Goal: Use online tool/utility: Utilize a website feature to perform a specific function

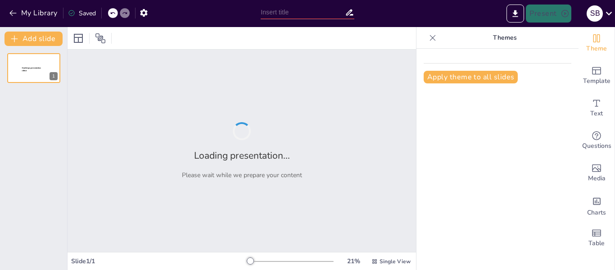
type input "Importancia del Reporte Oportuno de Accidentes Laborales"
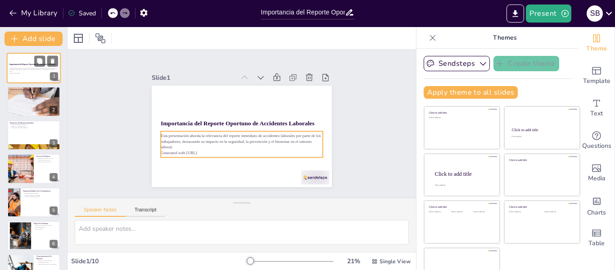
click at [38, 68] on p "Esta presentación aborda la relevancia del reporte inmediato de accidentes labo…" at bounding box center [33, 69] width 49 height 5
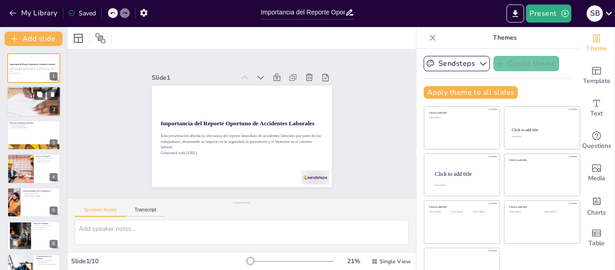
click at [32, 111] on div at bounding box center [34, 101] width 76 height 31
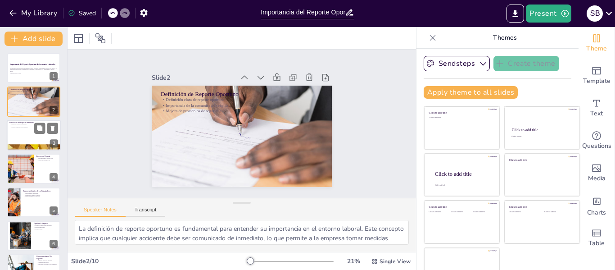
click at [32, 129] on div at bounding box center [34, 135] width 54 height 31
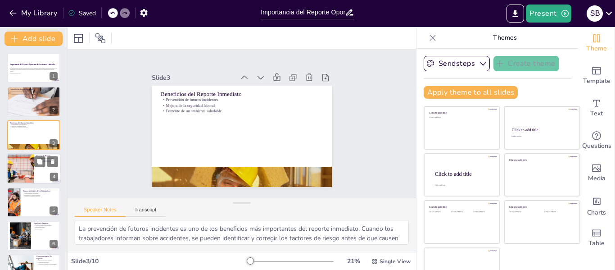
click at [26, 159] on div at bounding box center [20, 168] width 54 height 31
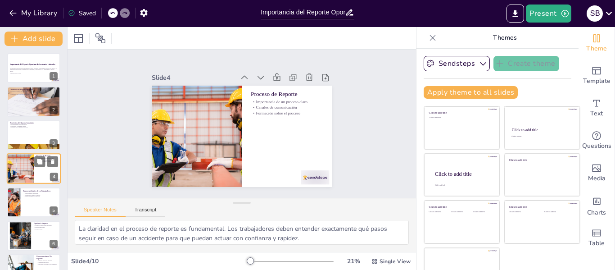
scroll to position [11, 0]
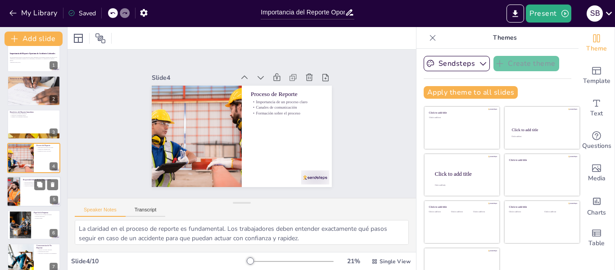
click at [25, 189] on div at bounding box center [34, 191] width 54 height 31
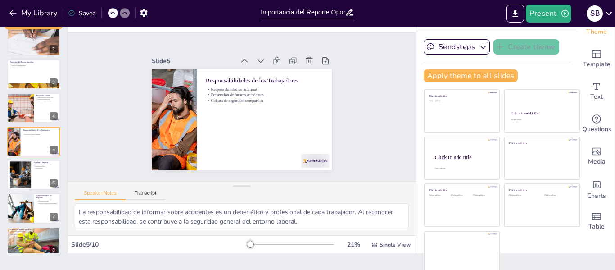
scroll to position [14, 0]
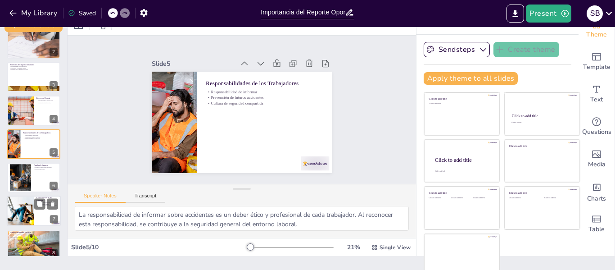
click at [28, 207] on div at bounding box center [20, 211] width 63 height 31
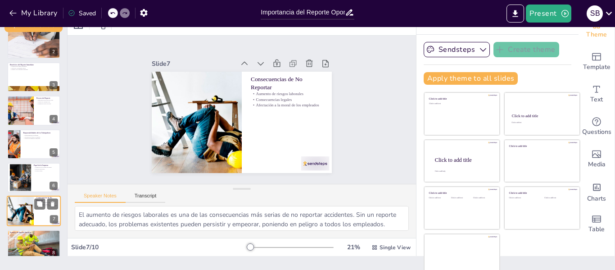
scroll to position [111, 0]
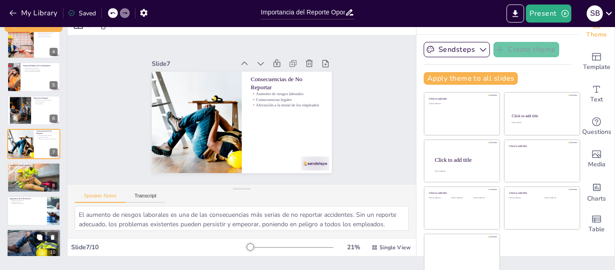
click at [36, 239] on icon at bounding box center [39, 237] width 6 height 6
type textarea "La importancia del reporte oportuno es clara en la gestión de la seguridad labo…"
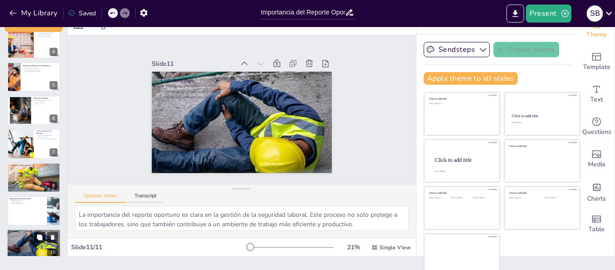
scroll to position [155, 0]
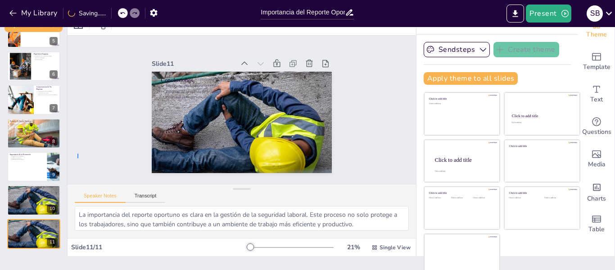
drag, startPoint x: 78, startPoint y: 154, endPoint x: 80, endPoint y: 146, distance: 7.9
click at [91, 146] on div "Slide 1 Importancia del Reporte Oportuno de Accidentes Laborales Esta presentac…" at bounding box center [242, 110] width 303 height 376
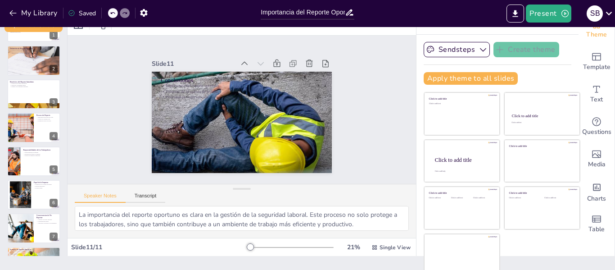
scroll to position [0, 0]
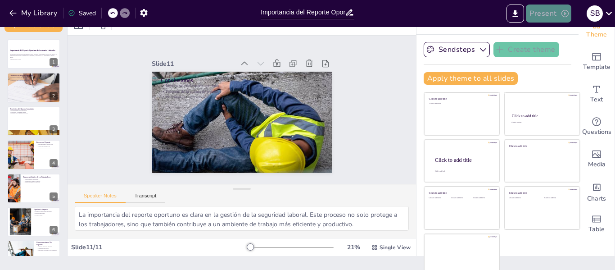
click at [546, 15] on button "Present" at bounding box center [548, 14] width 45 height 18
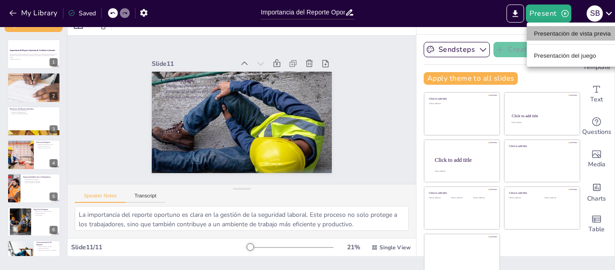
click at [554, 33] on font "Presentación de vista previa" at bounding box center [572, 33] width 77 height 7
